Goal: Use online tool/utility: Utilize a website feature to perform a specific function

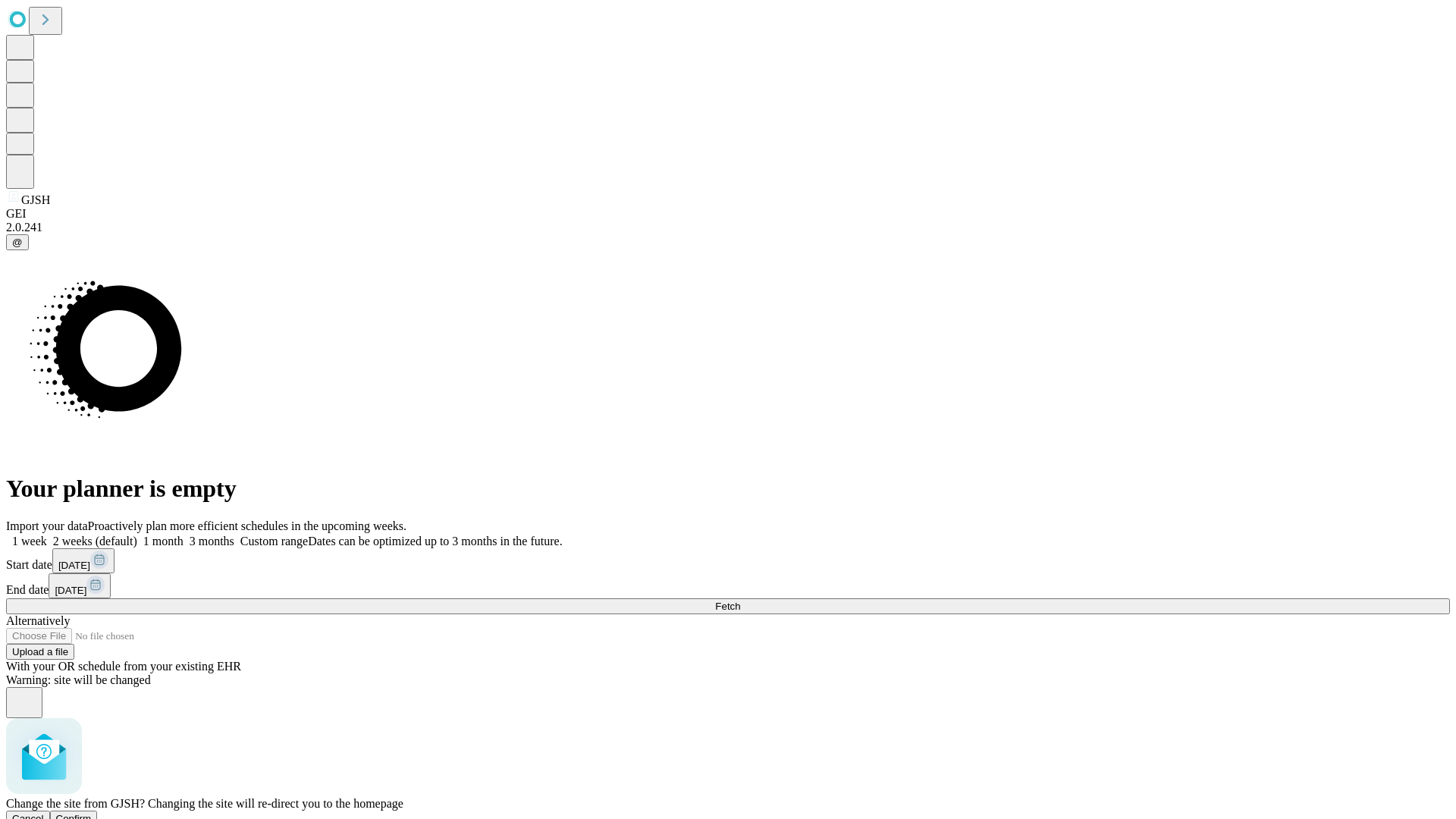
click at [92, 813] on span "Confirm" at bounding box center [74, 818] width 36 height 11
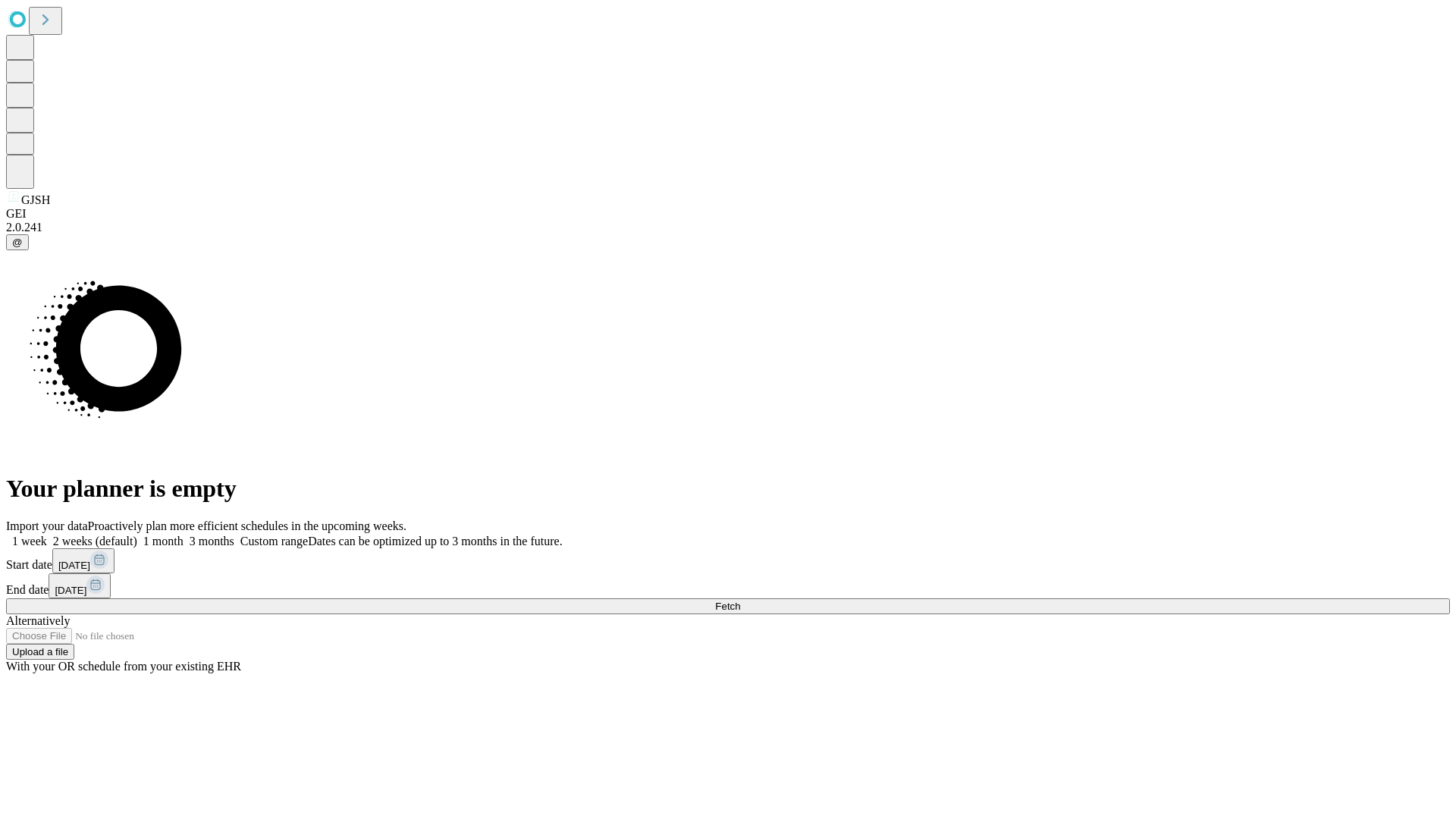
click at [47, 535] on label "1 week" at bounding box center [26, 541] width 41 height 13
click at [740, 600] on span "Fetch" at bounding box center [728, 605] width 25 height 11
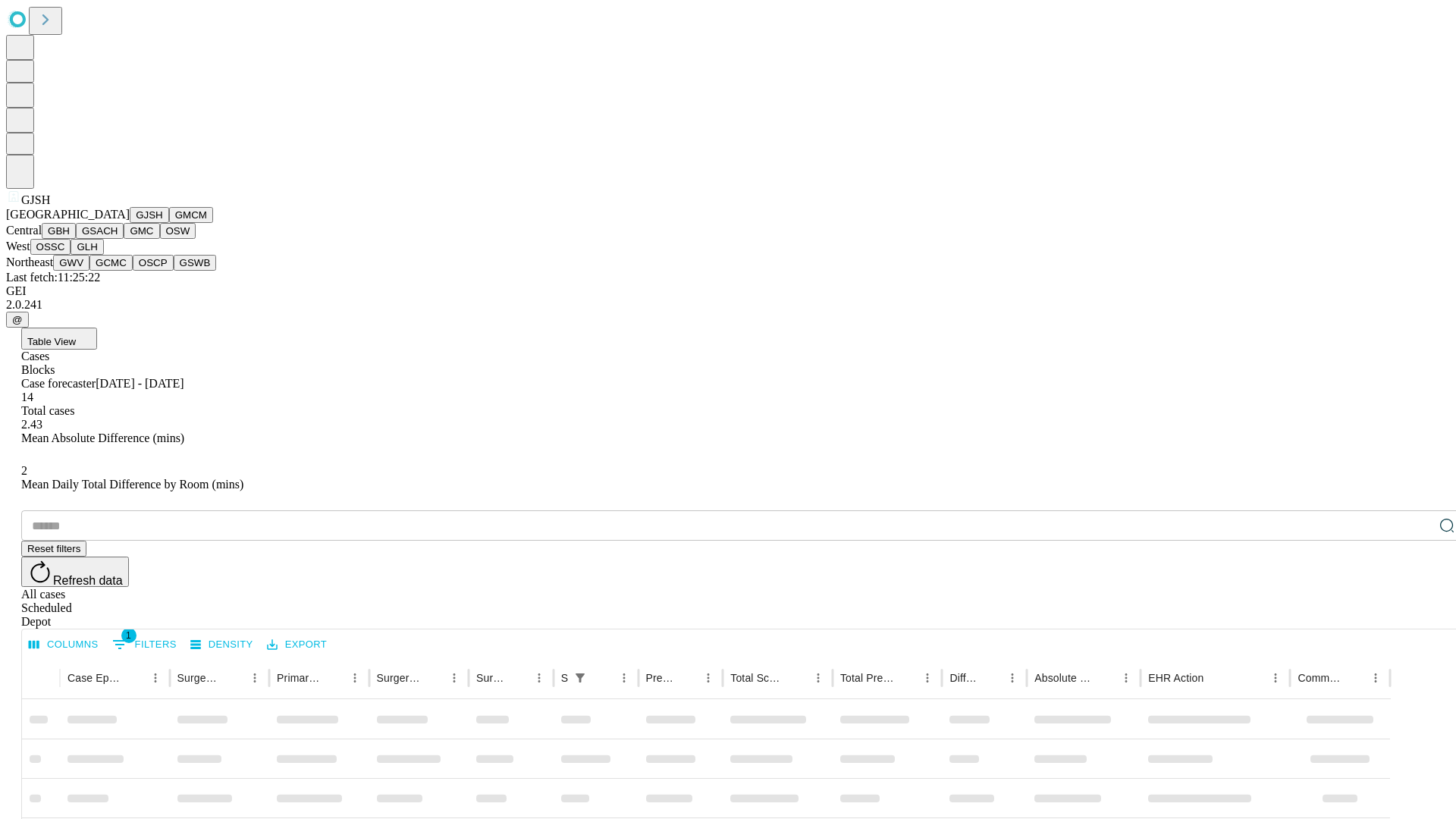
click at [169, 223] on button "GMCM" at bounding box center [191, 214] width 44 height 16
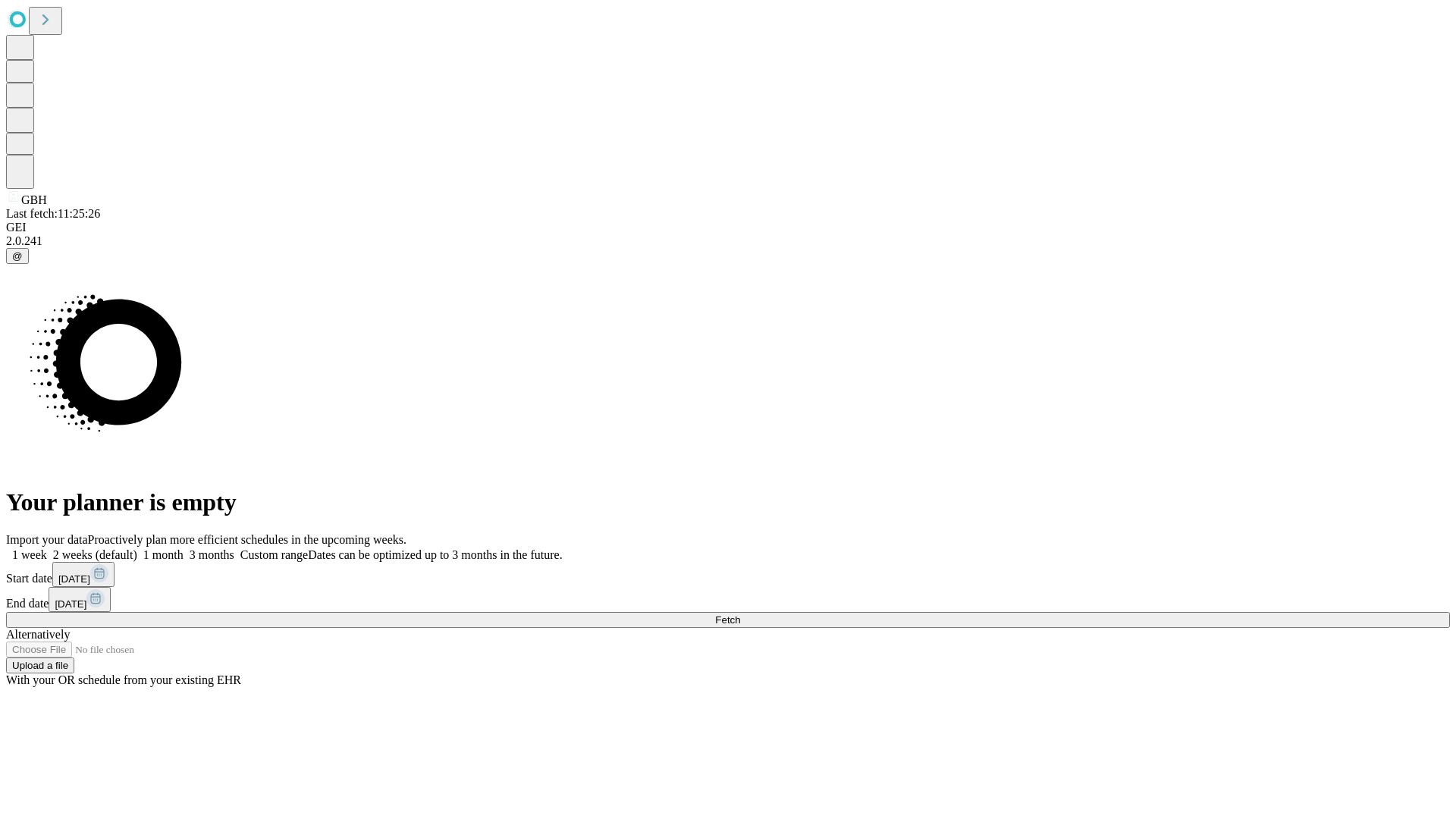
click at [47, 549] on label "1 week" at bounding box center [26, 554] width 41 height 13
click at [740, 614] on span "Fetch" at bounding box center [728, 619] width 25 height 11
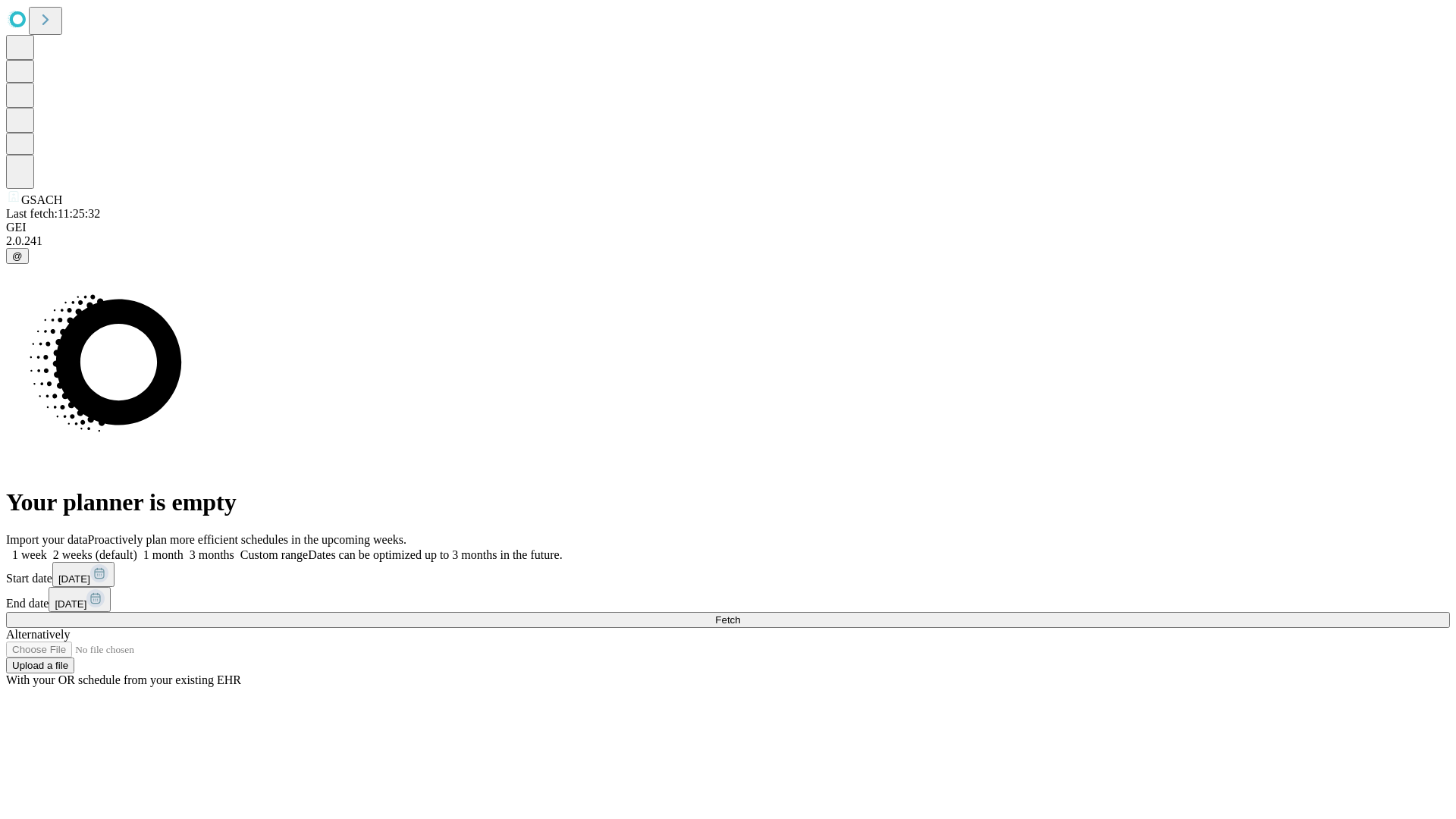
click at [47, 549] on label "1 week" at bounding box center [26, 554] width 41 height 13
click at [740, 614] on span "Fetch" at bounding box center [728, 619] width 25 height 11
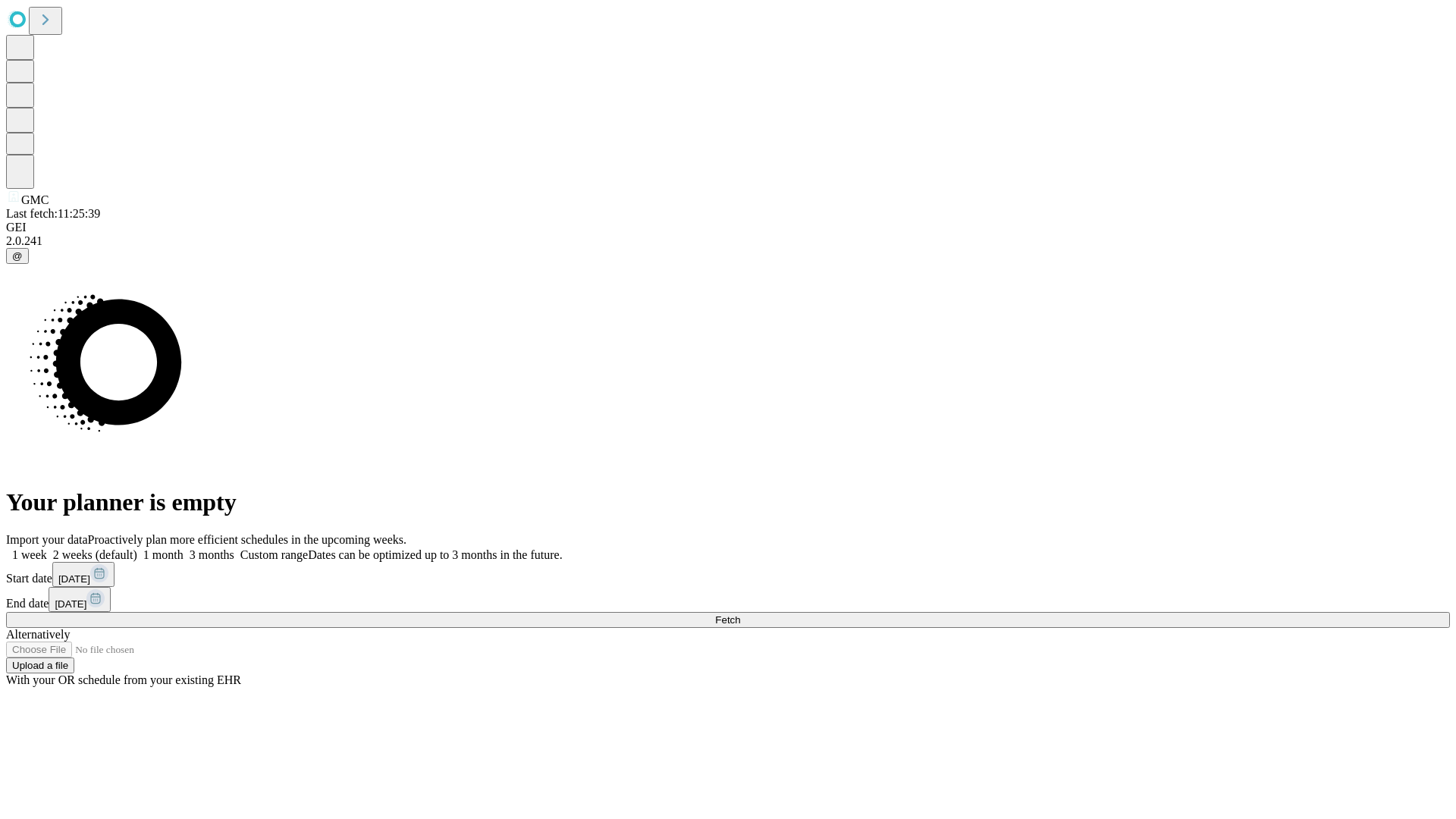
click at [47, 549] on label "1 week" at bounding box center [26, 554] width 41 height 13
click at [740, 614] on span "Fetch" at bounding box center [728, 619] width 25 height 11
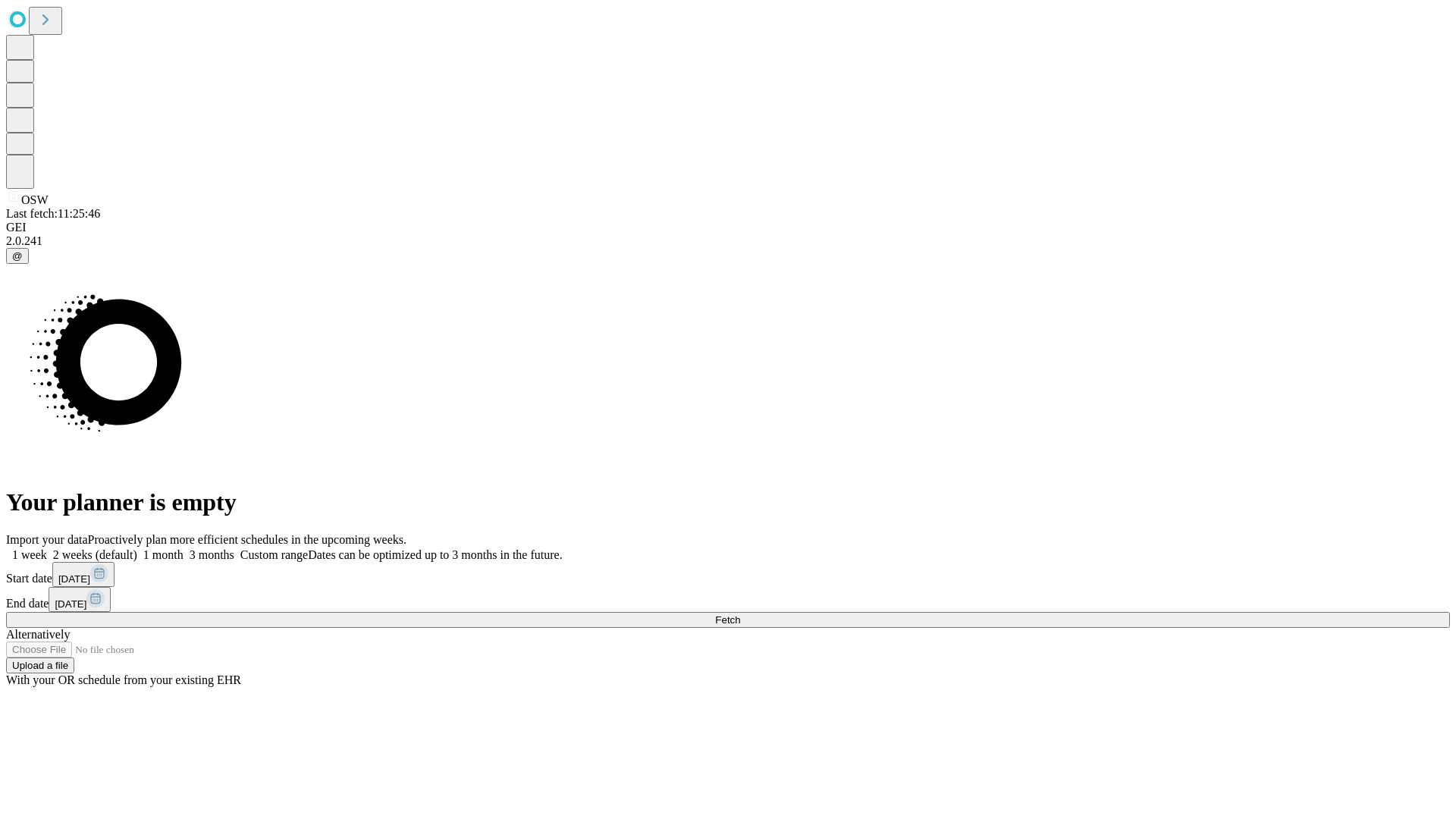
click at [47, 549] on label "1 week" at bounding box center [26, 554] width 41 height 13
click at [740, 614] on span "Fetch" at bounding box center [728, 619] width 25 height 11
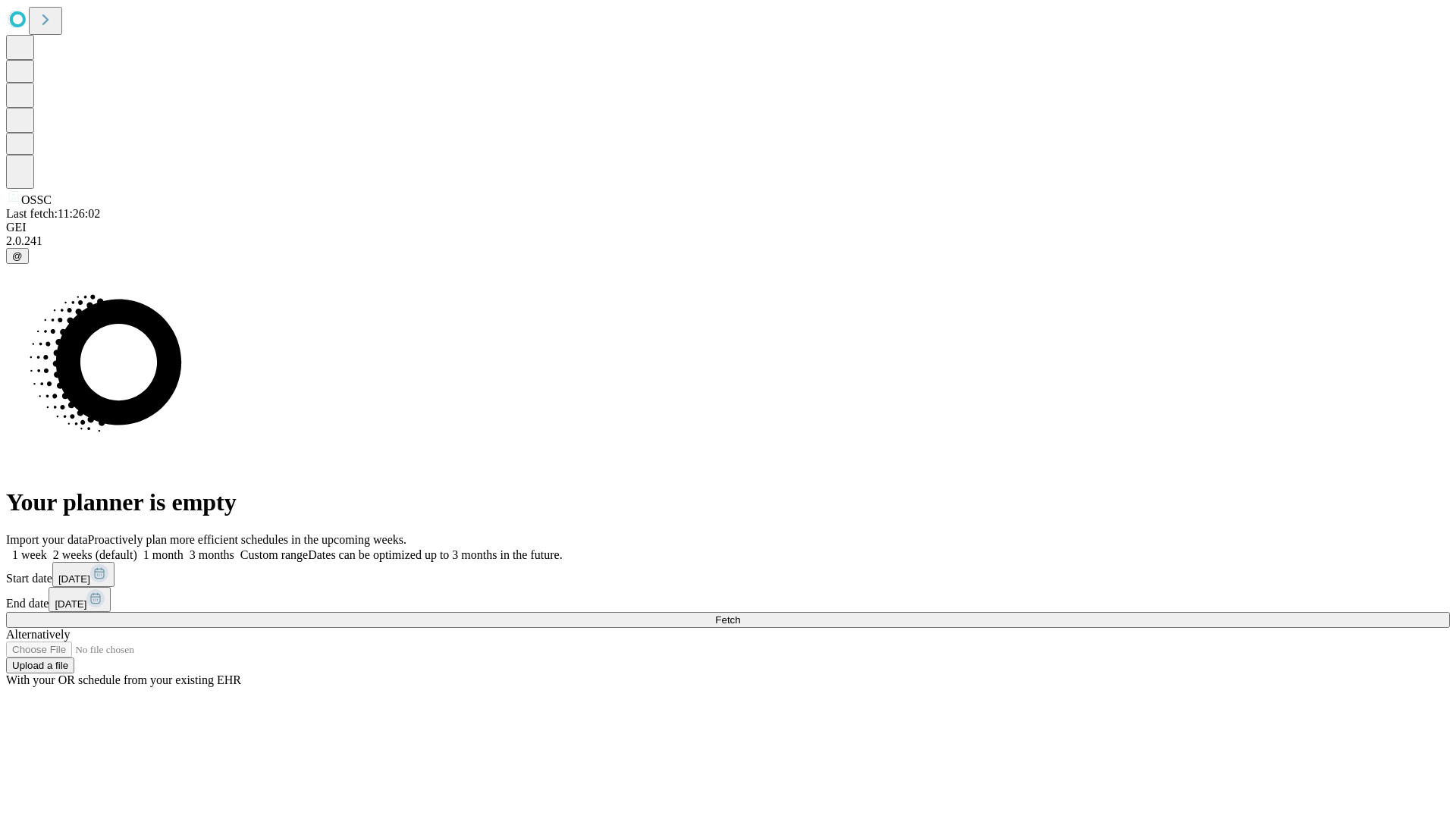
click at [47, 549] on label "1 week" at bounding box center [26, 554] width 41 height 13
click at [740, 614] on span "Fetch" at bounding box center [728, 619] width 25 height 11
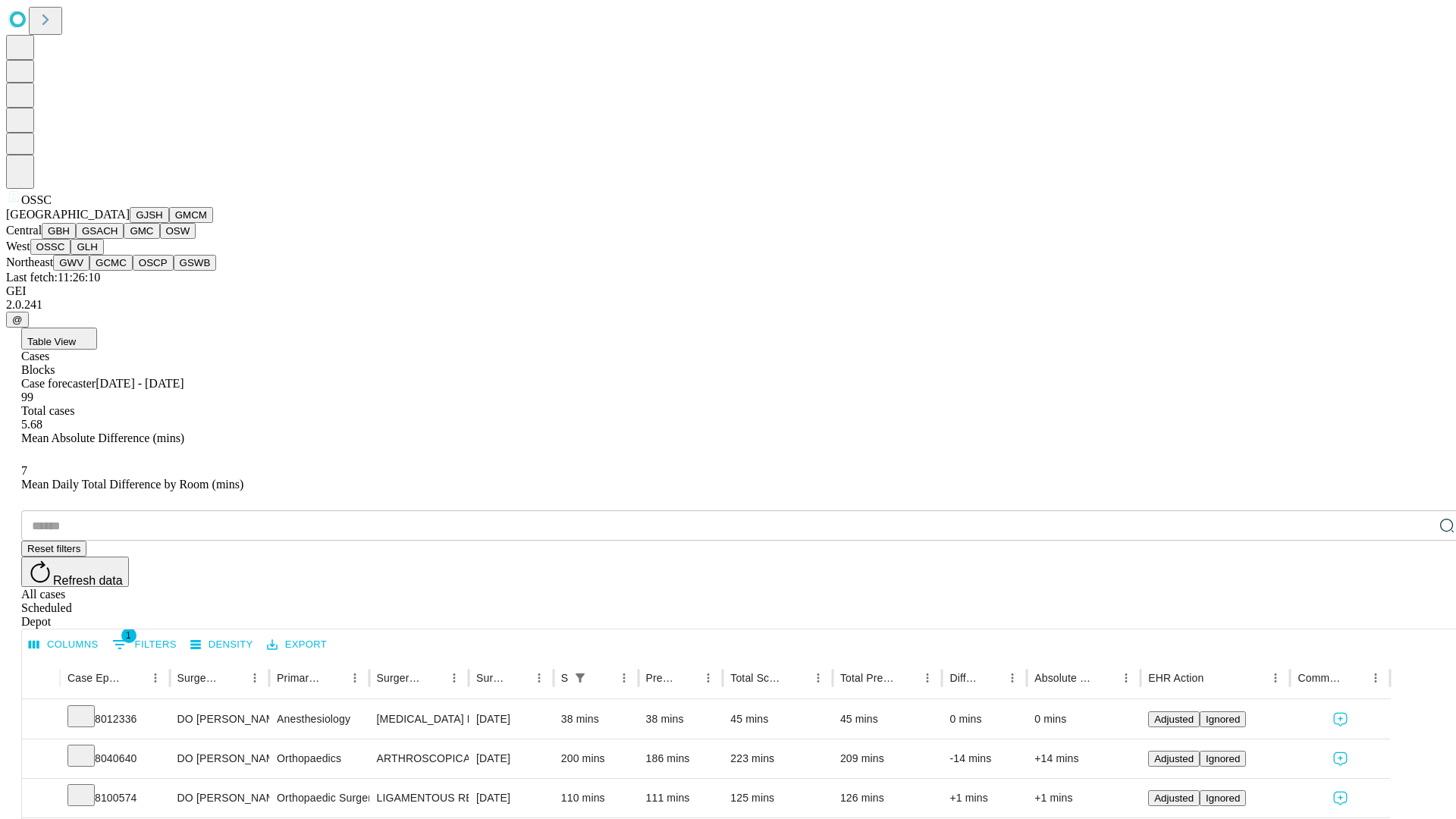
click at [103, 255] on button "GLH" at bounding box center [86, 247] width 32 height 16
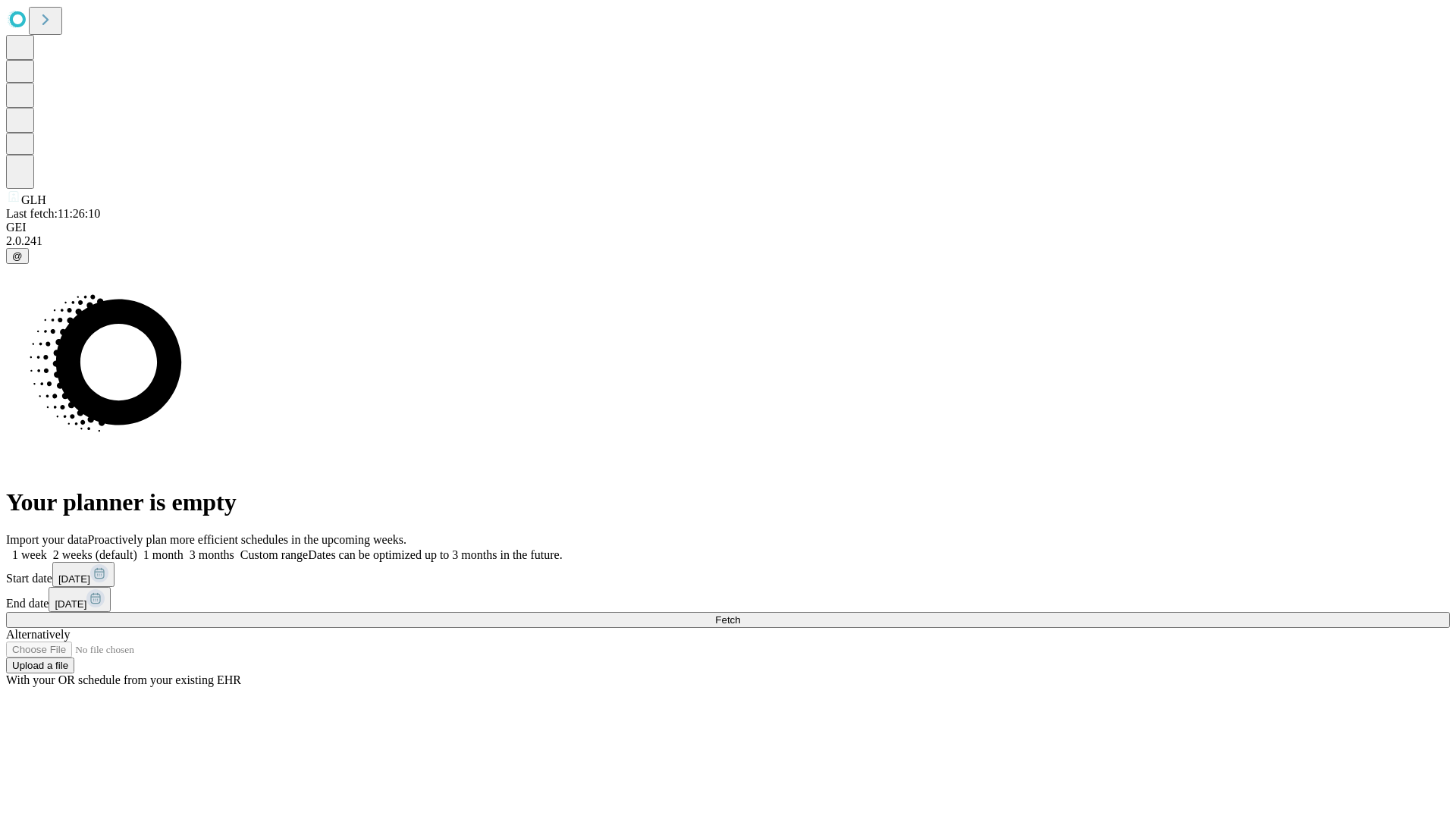
click at [47, 549] on label "1 week" at bounding box center [26, 554] width 41 height 13
click at [740, 614] on span "Fetch" at bounding box center [728, 619] width 25 height 11
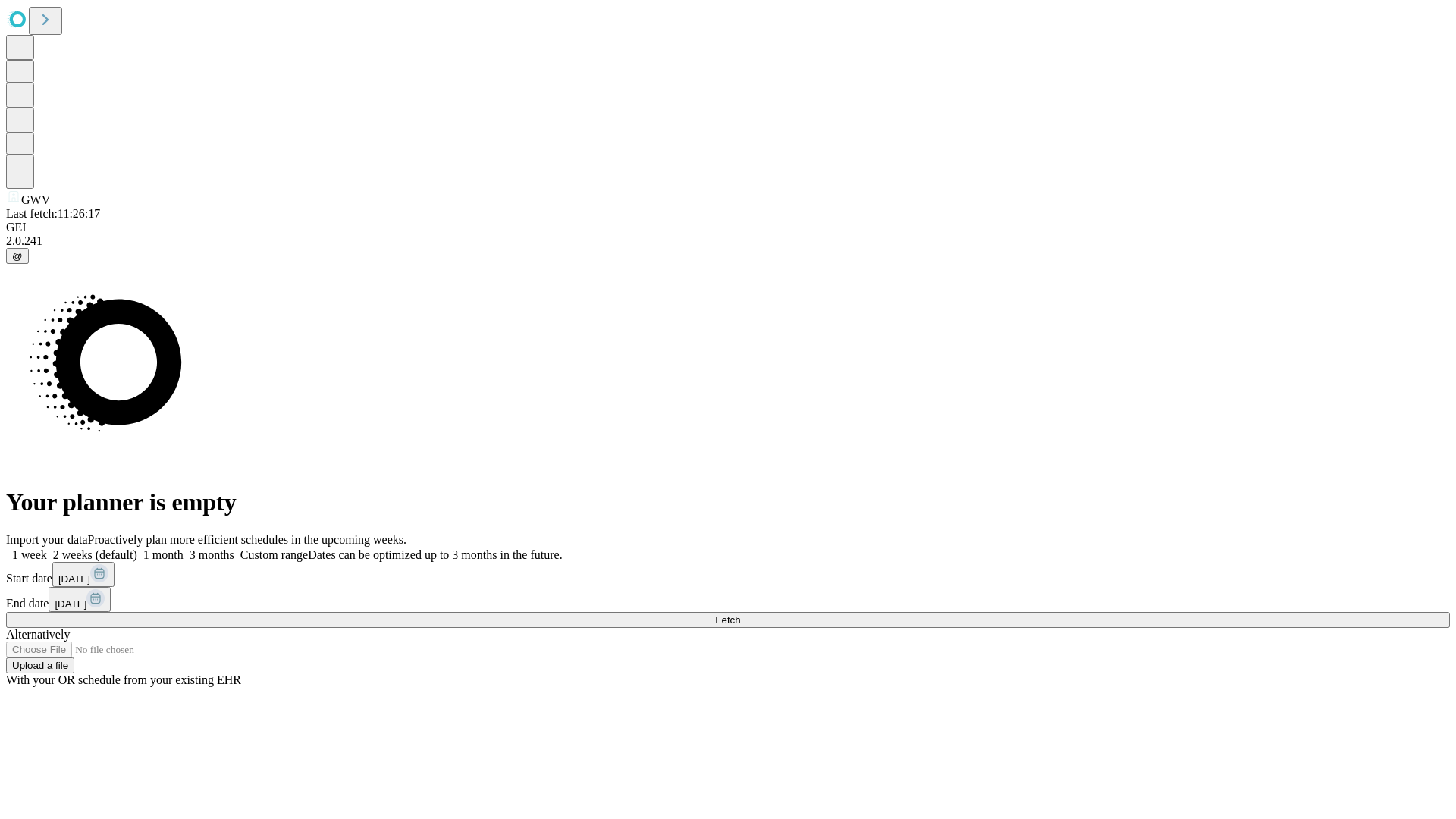
click at [47, 549] on label "1 week" at bounding box center [26, 554] width 41 height 13
click at [740, 614] on span "Fetch" at bounding box center [728, 619] width 25 height 11
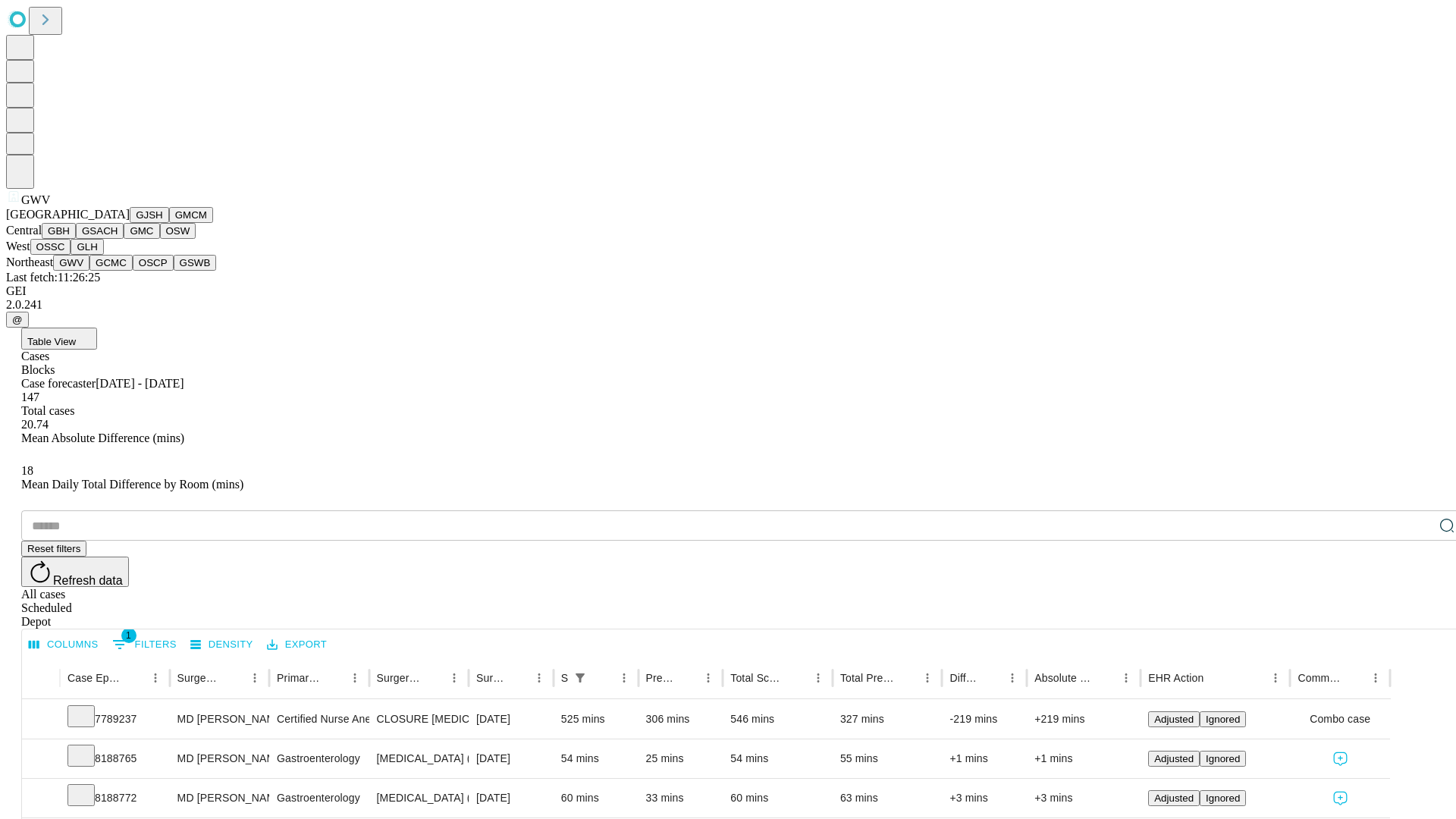
click at [118, 270] on button "GCMC" at bounding box center [111, 263] width 43 height 16
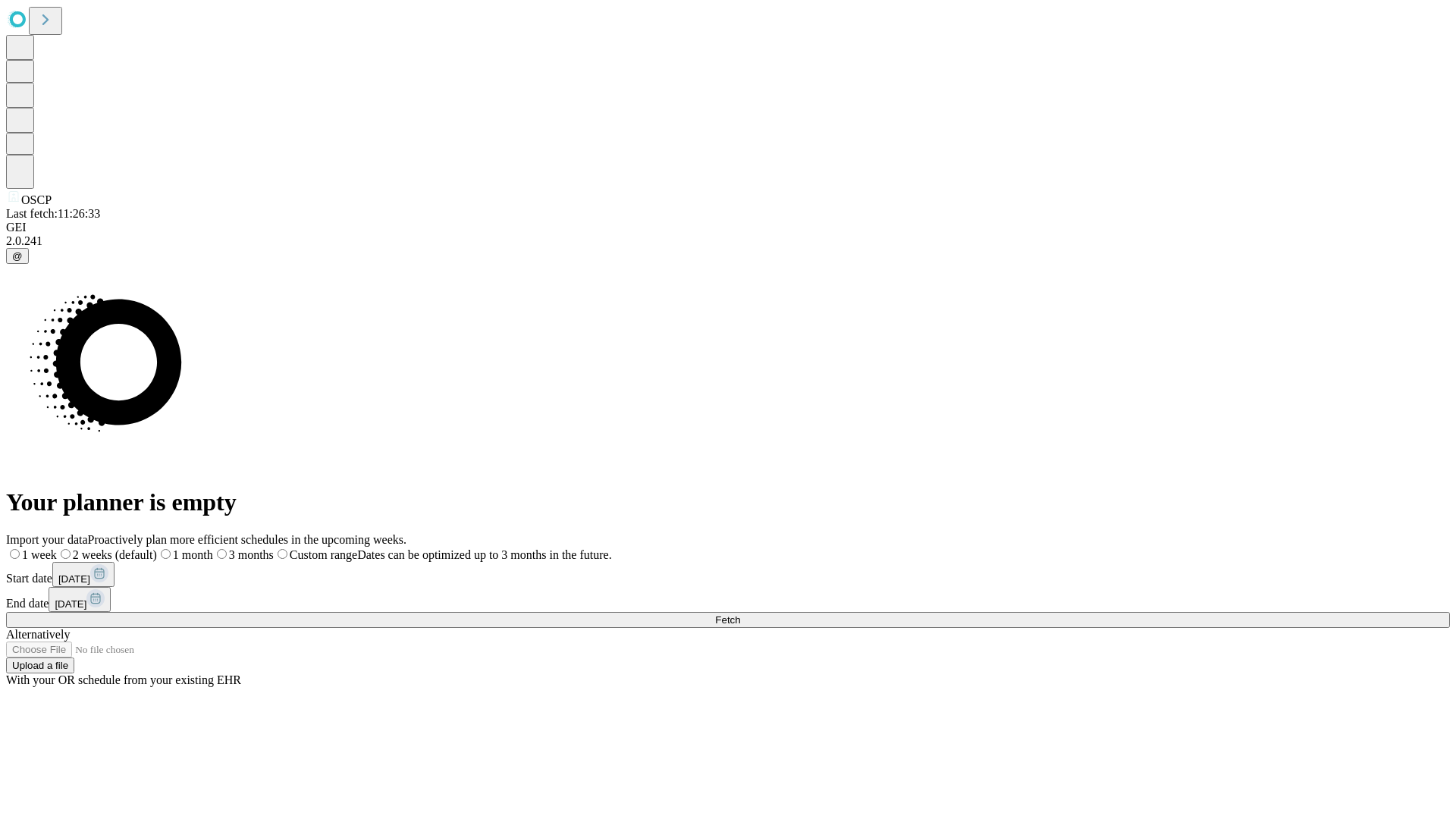
click at [740, 614] on span "Fetch" at bounding box center [728, 619] width 25 height 11
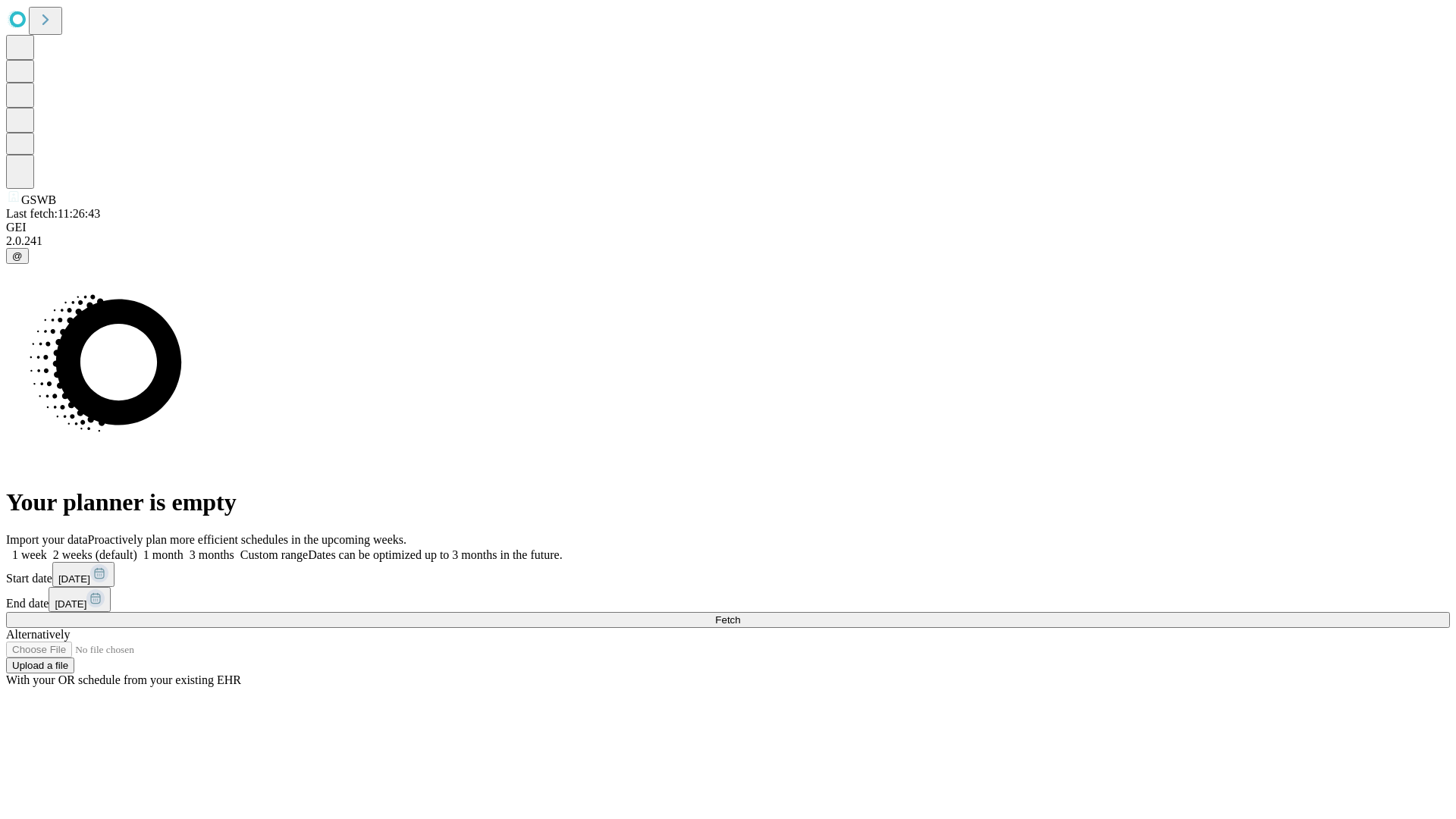
click at [47, 549] on label "1 week" at bounding box center [26, 554] width 41 height 13
click at [740, 614] on span "Fetch" at bounding box center [728, 619] width 25 height 11
